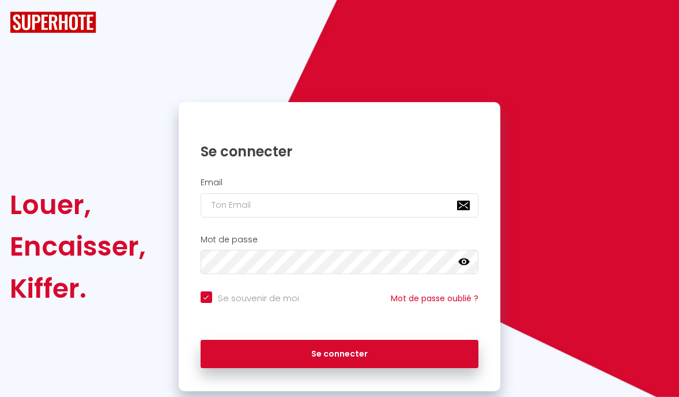
checkbox input "true"
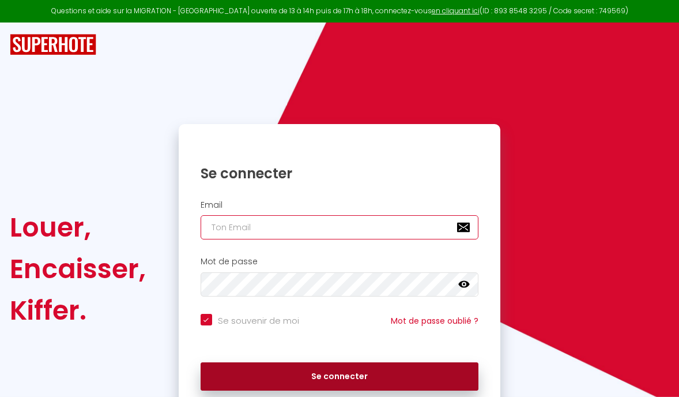
type input "[EMAIL_ADDRESS][DOMAIN_NAME]"
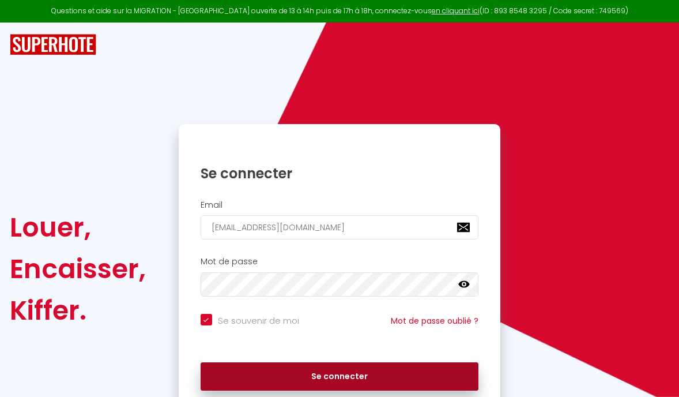
click at [310, 376] on button "Se connecter" at bounding box center [340, 376] width 278 height 29
checkbox input "true"
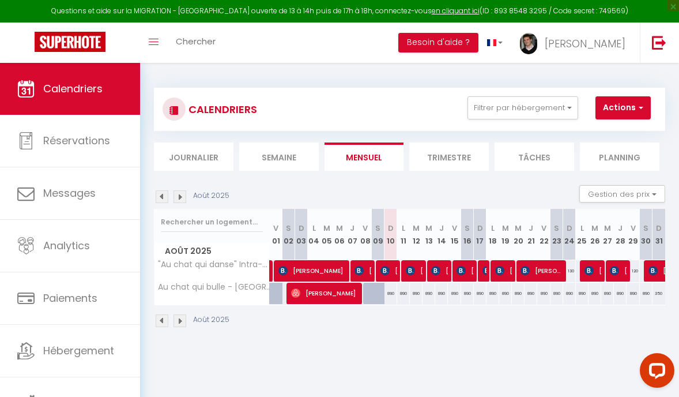
click at [160, 196] on img at bounding box center [162, 196] width 13 height 13
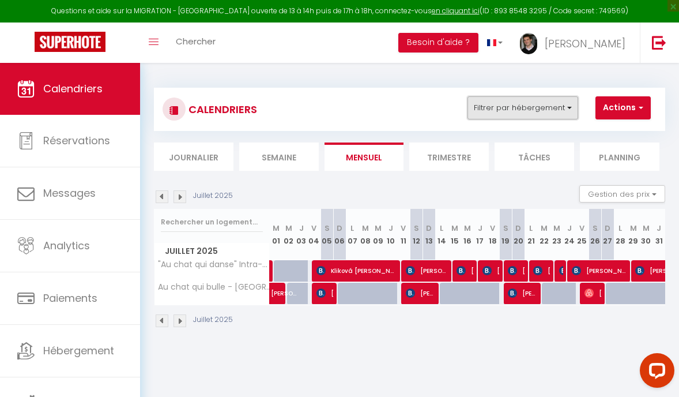
click at [561, 114] on button "Filtrer par hébergement" at bounding box center [523, 107] width 111 height 23
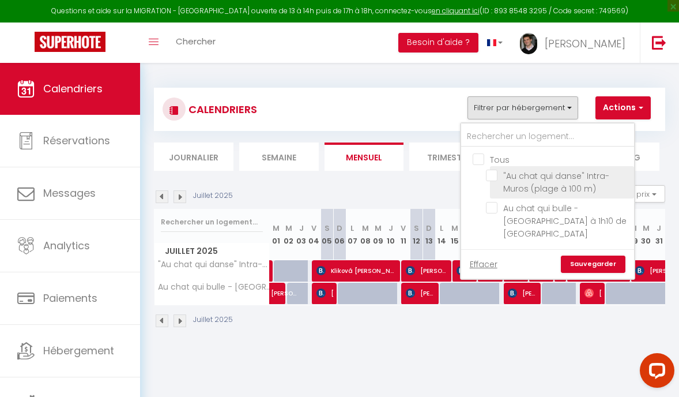
click at [539, 172] on input ""Au chat qui danse" Intra-Muros (plage à 100 m)" at bounding box center [558, 176] width 144 height 12
checkbox input "true"
checkbox input "false"
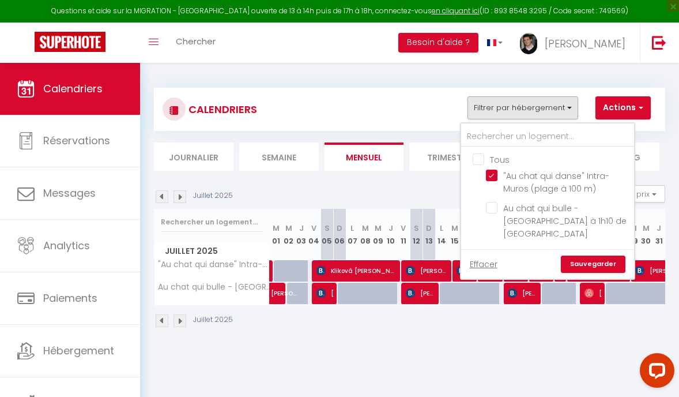
click at [588, 255] on link "Sauvegarder" at bounding box center [593, 263] width 65 height 17
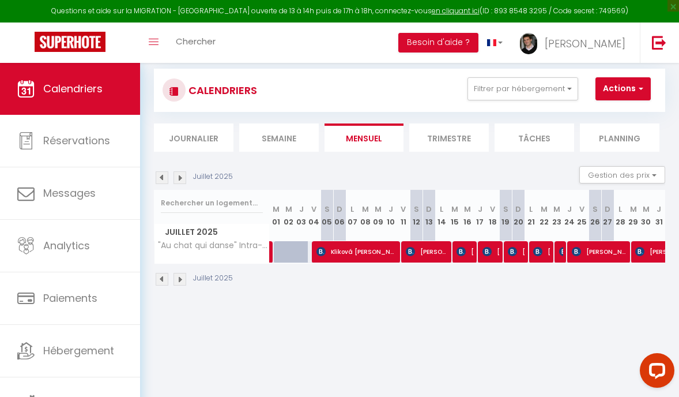
scroll to position [20, 0]
